Goal: Transaction & Acquisition: Purchase product/service

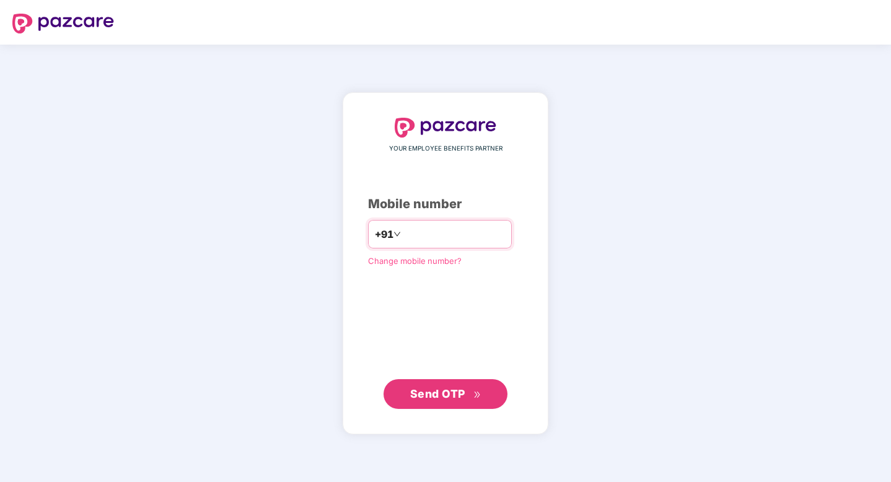
click at [448, 227] on input "number" at bounding box center [454, 234] width 102 height 20
type input "**********"
click at [445, 391] on span "Send OTP" at bounding box center [437, 393] width 55 height 13
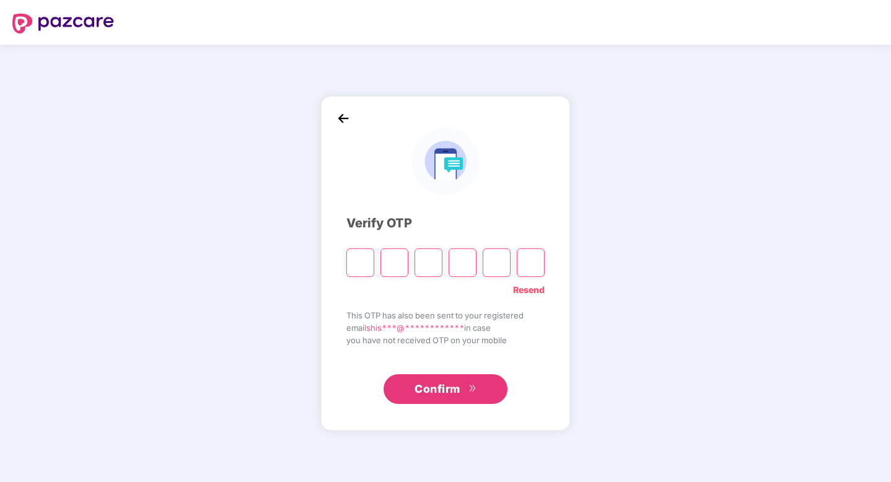
paste input "*"
type input "*"
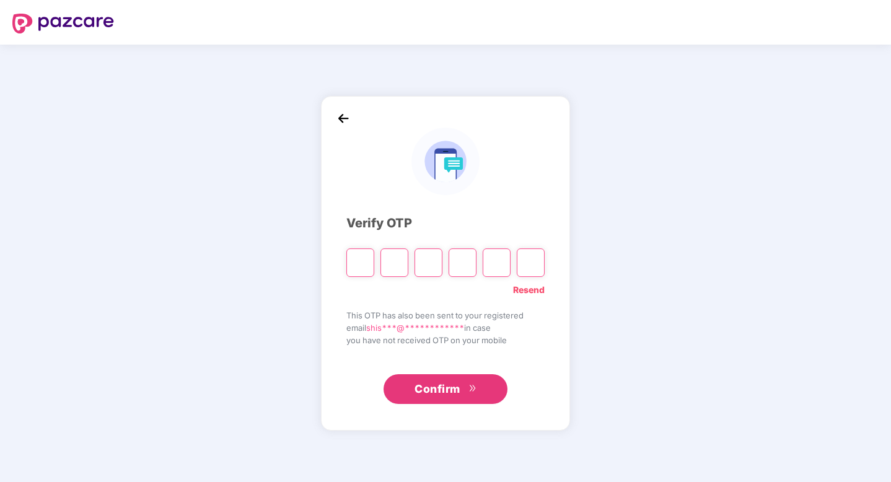
type input "*"
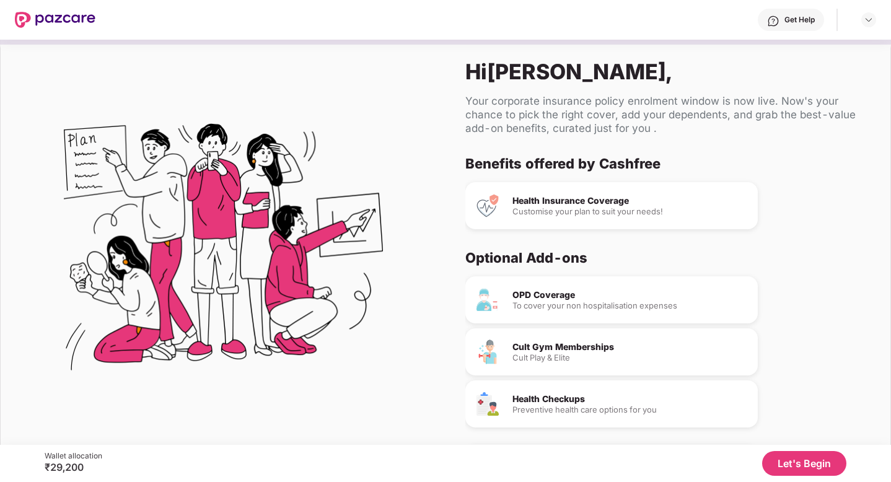
click at [525, 217] on div "Health Insurance Coverage Customise your plan to suit your needs!" at bounding box center [611, 205] width 292 height 47
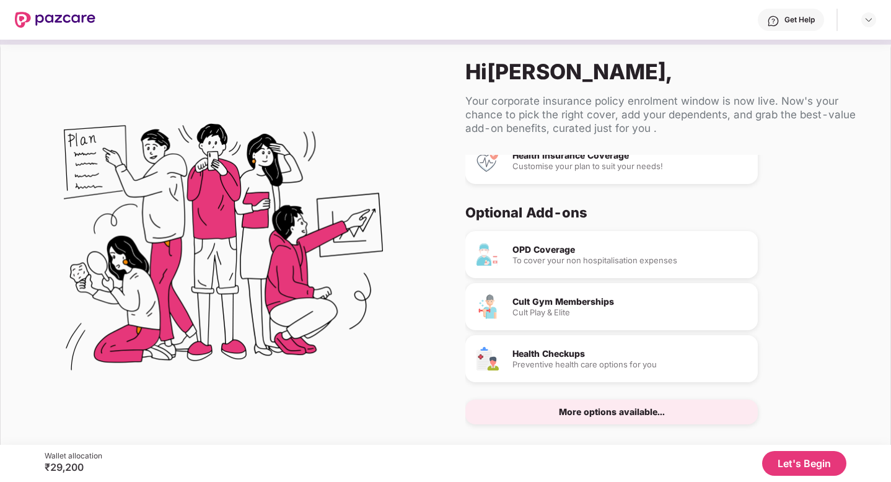
click at [572, 415] on div "More options available..." at bounding box center [612, 412] width 106 height 9
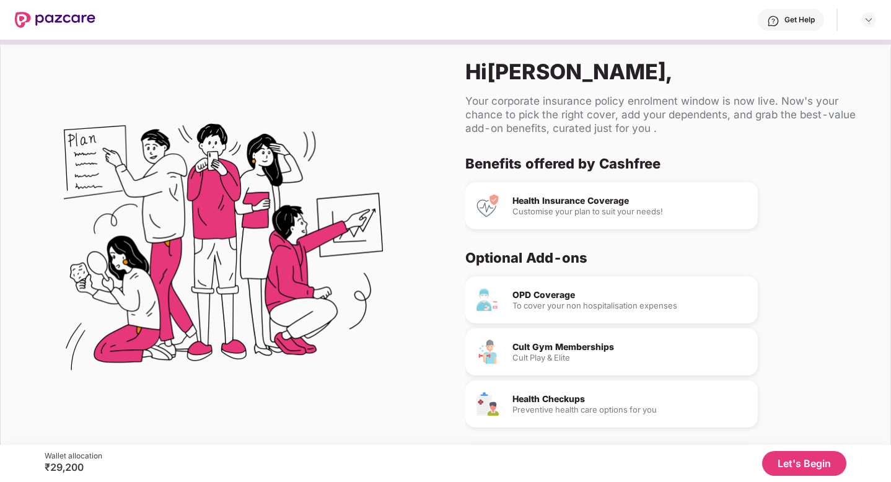
click at [662, 211] on div "Customise your plan to suit your needs!" at bounding box center [629, 212] width 235 height 8
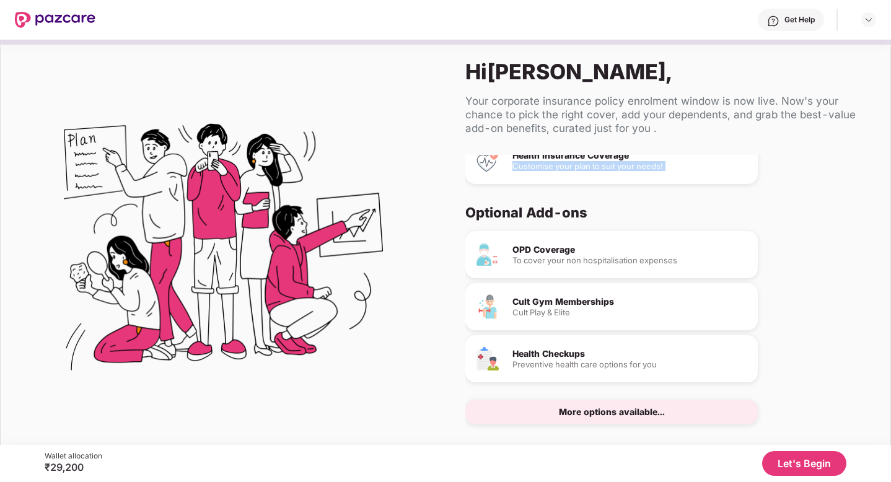
click at [794, 461] on button "Let's Begin" at bounding box center [804, 463] width 84 height 25
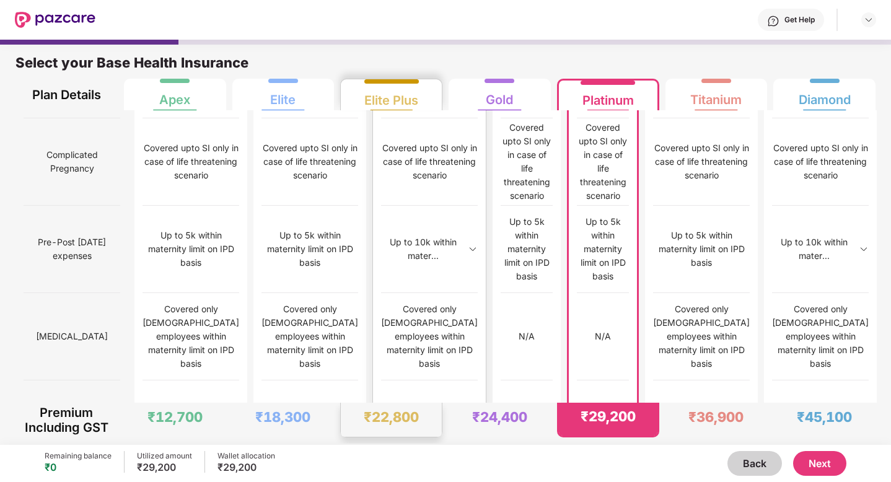
scroll to position [1210, 0]
